Goal: Check status: Check status

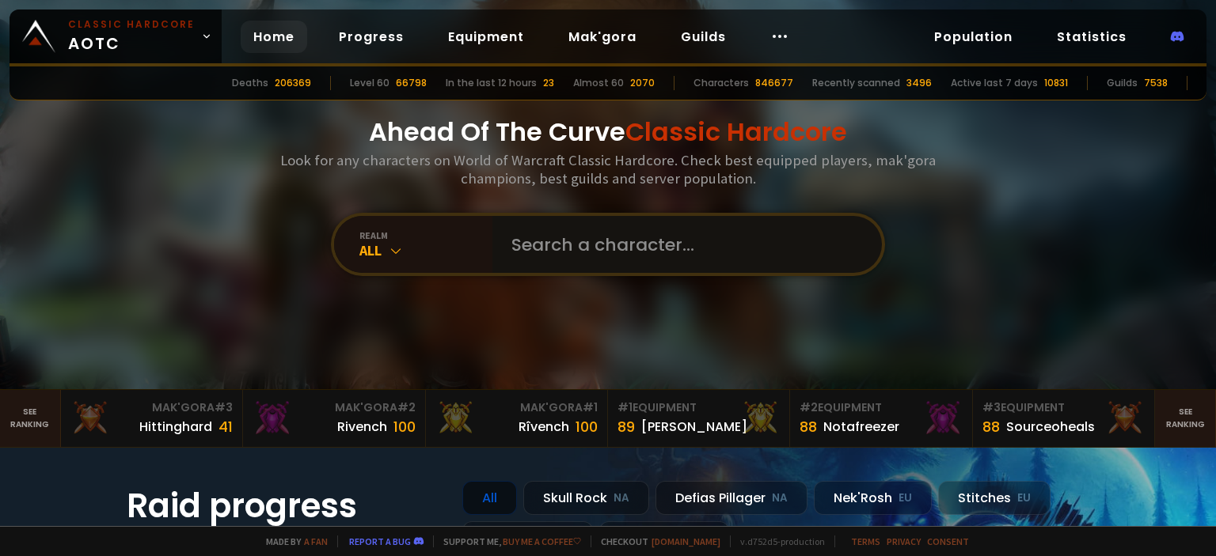
click at [561, 240] on input "text" at bounding box center [682, 244] width 361 height 57
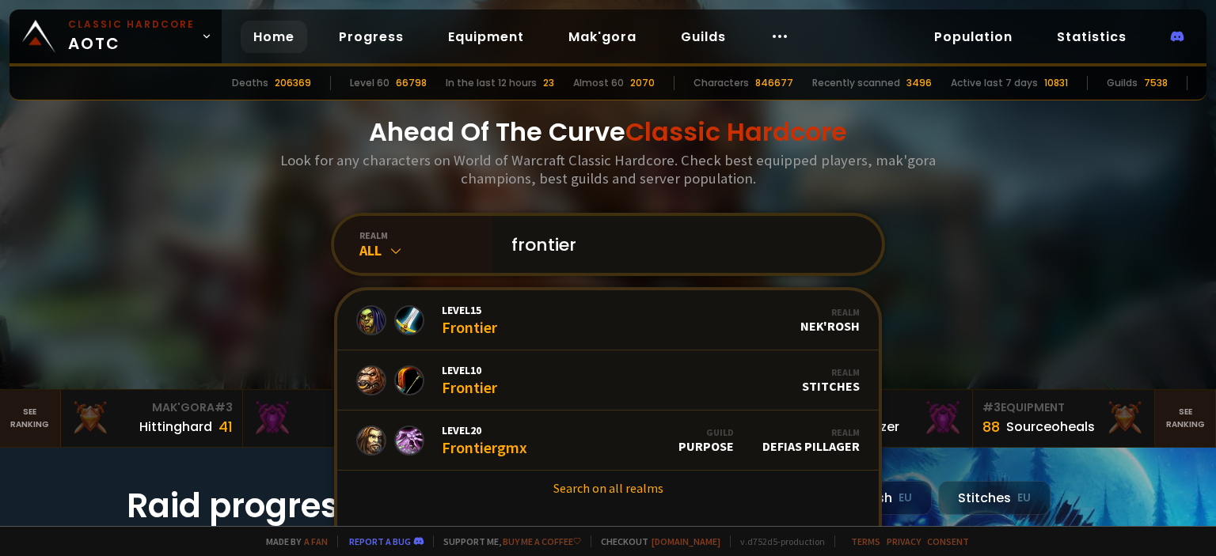
click at [662, 230] on input "frontier" at bounding box center [682, 244] width 361 height 57
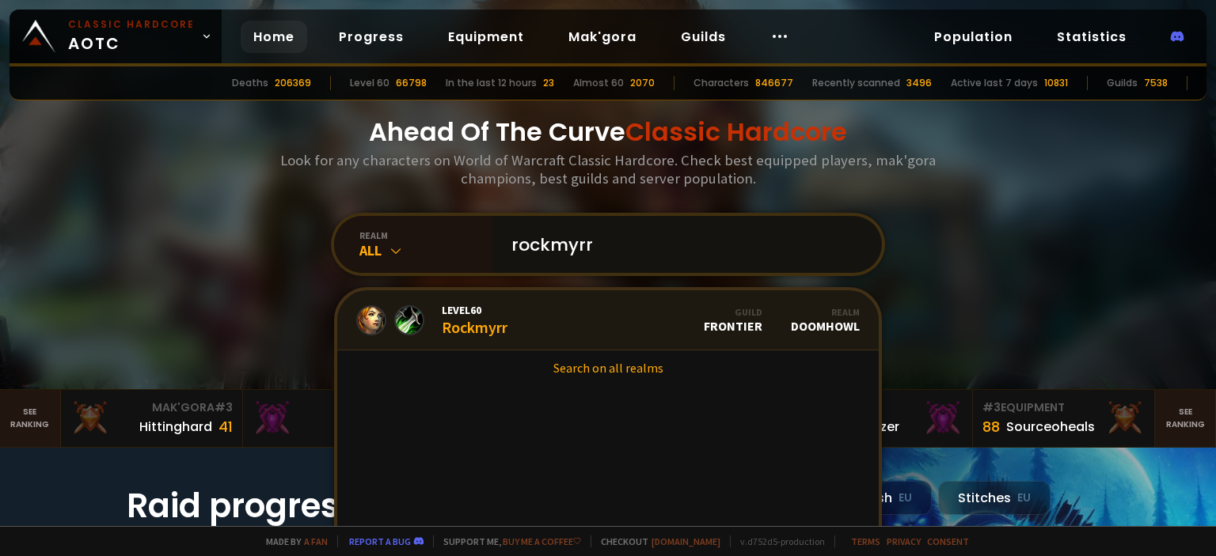
type input "rockmyrr"
click at [534, 322] on link "Level 60 Rockmyrr Guild Frontier Realm Doomhowl" at bounding box center [607, 320] width 541 height 60
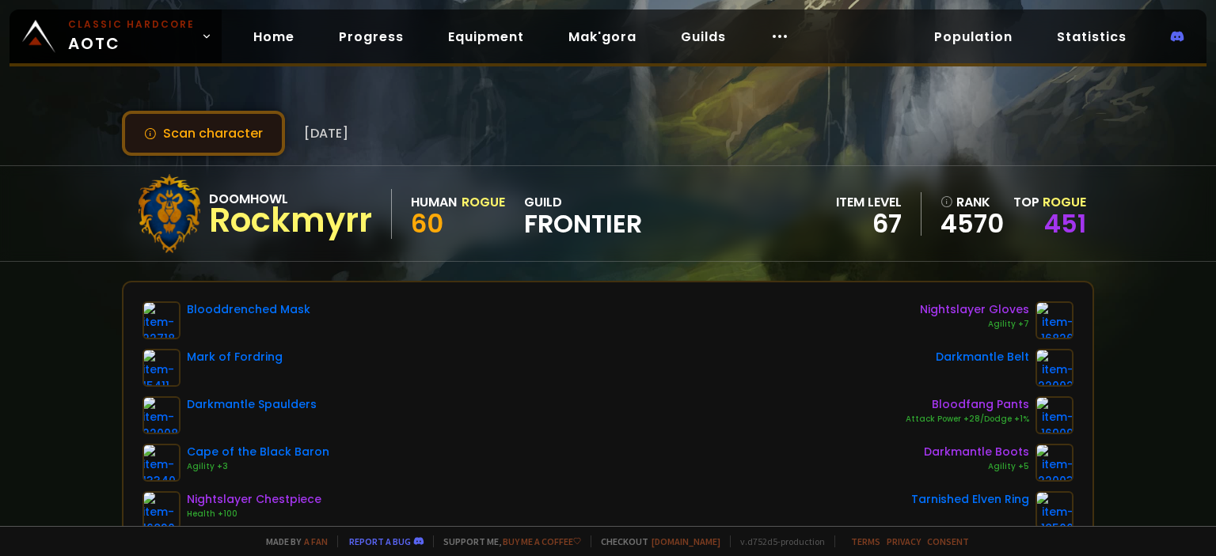
click at [164, 142] on button "Scan character" at bounding box center [203, 133] width 163 height 45
click at [206, 147] on button "Scan character" at bounding box center [203, 133] width 163 height 45
